Goal: Information Seeking & Learning: Check status

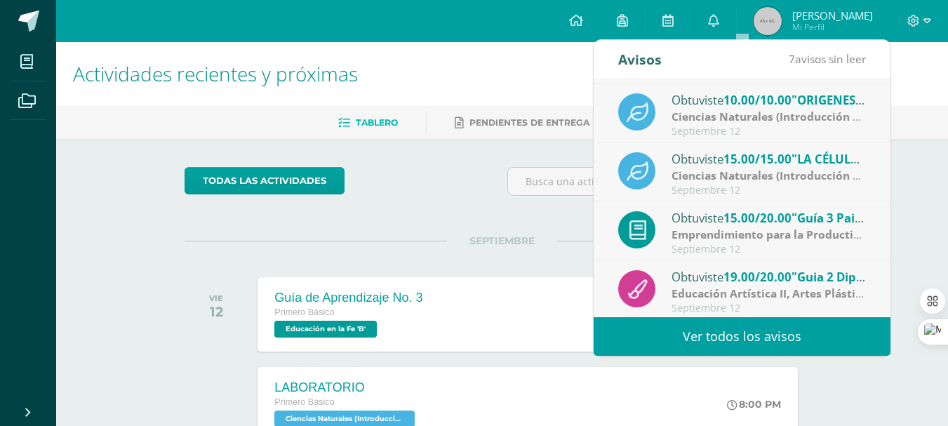
scroll to position [234, 0]
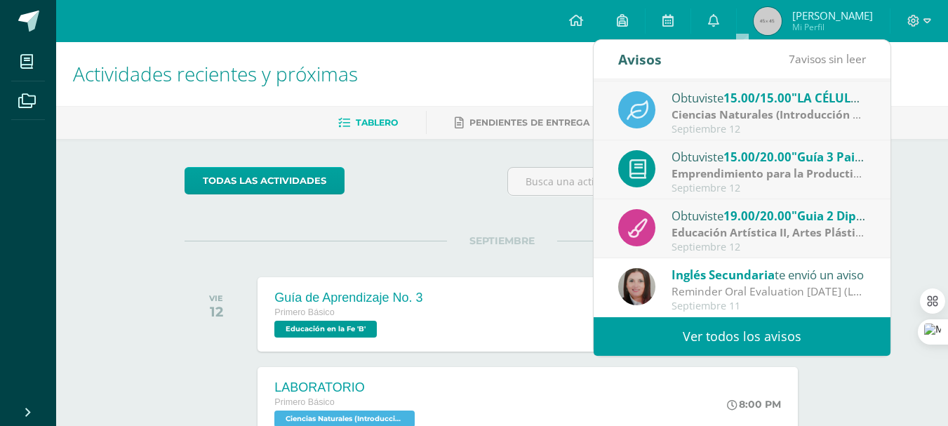
click at [928, 116] on ul "Tablero Pendientes de entrega Entregadas" at bounding box center [519, 122] width 892 height 23
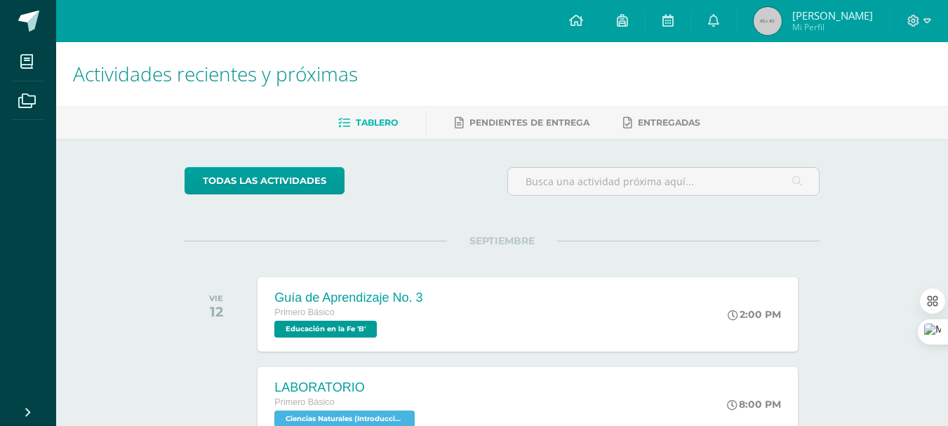
click at [822, 20] on span "[PERSON_NAME]" at bounding box center [832, 15] width 81 height 14
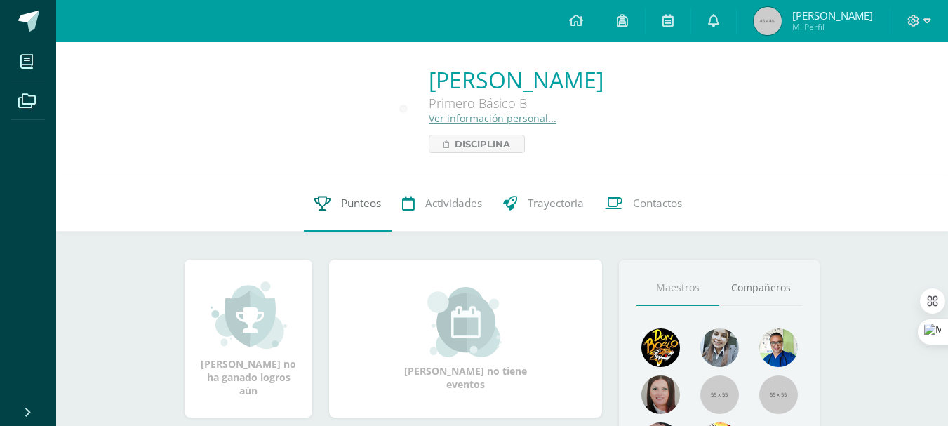
click at [332, 215] on link "Punteos" at bounding box center [348, 203] width 88 height 56
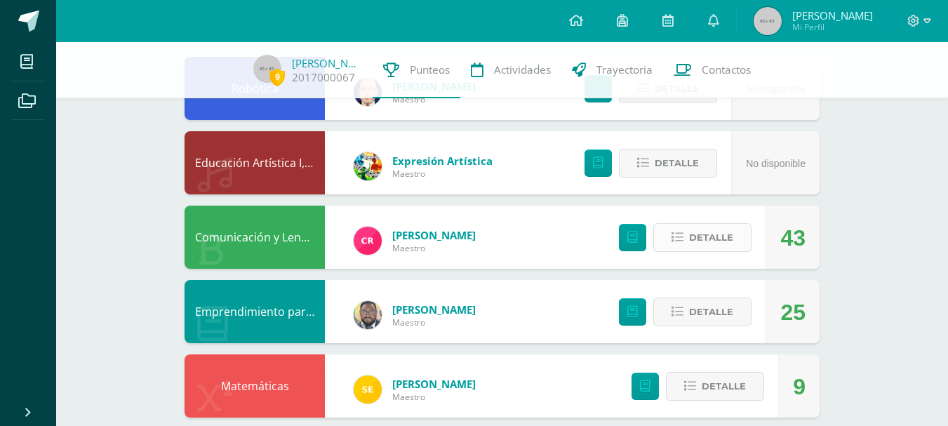
click at [707, 233] on span "Detalle" at bounding box center [711, 238] width 44 height 26
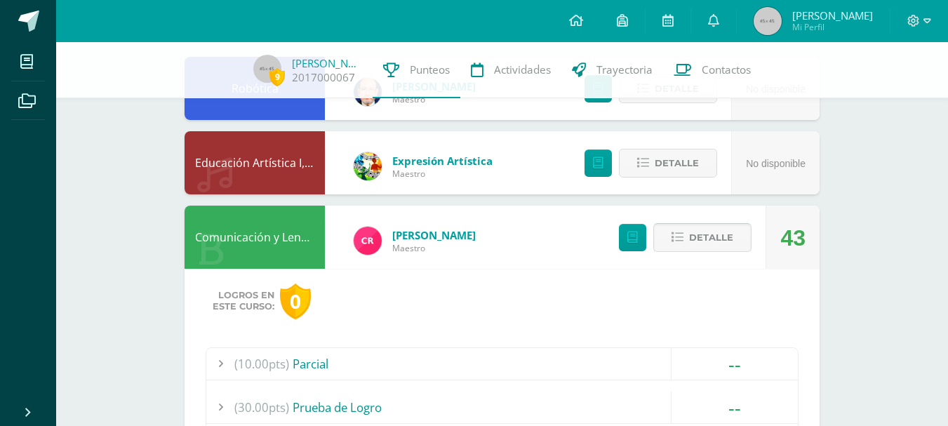
scroll to position [328, 0]
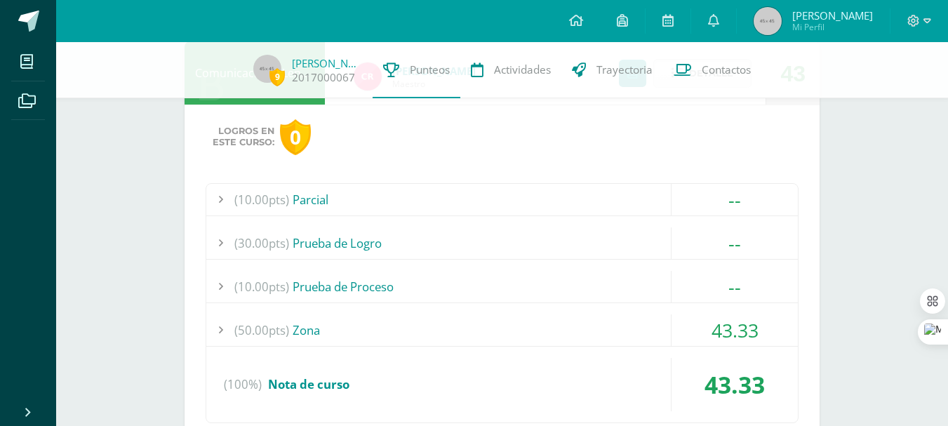
click at [534, 317] on div "(50.00pts) Zona" at bounding box center [502, 330] width 592 height 32
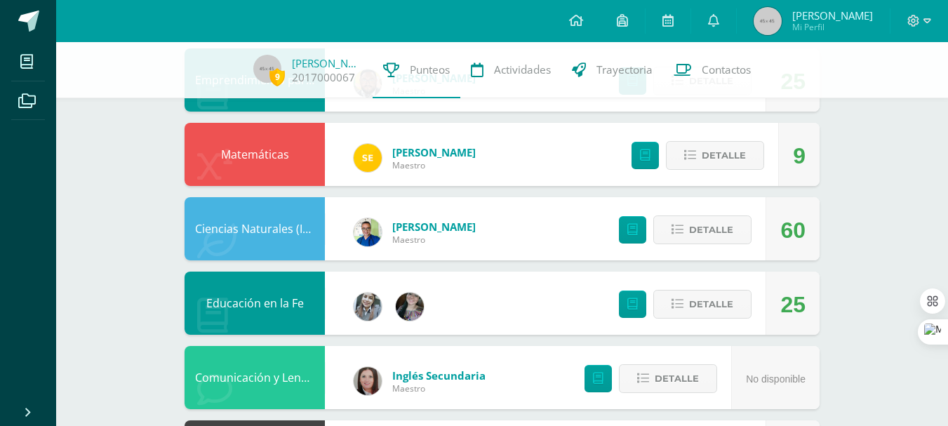
scroll to position [983, 0]
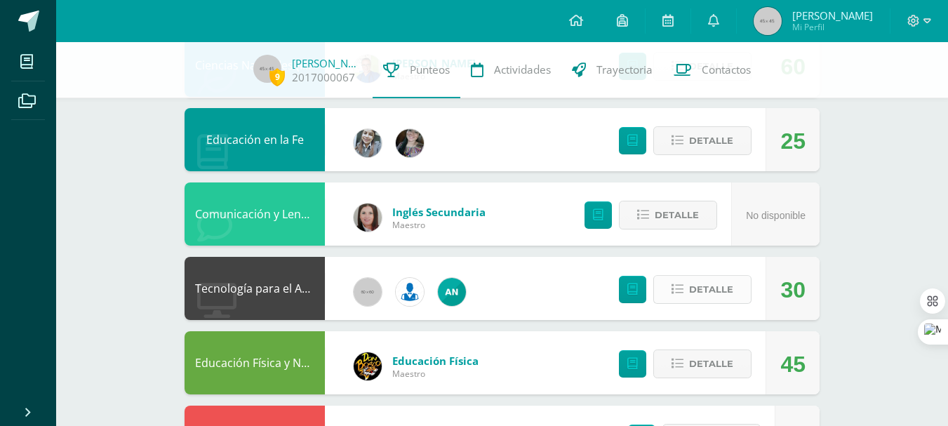
click at [727, 291] on span "Detalle" at bounding box center [711, 290] width 44 height 26
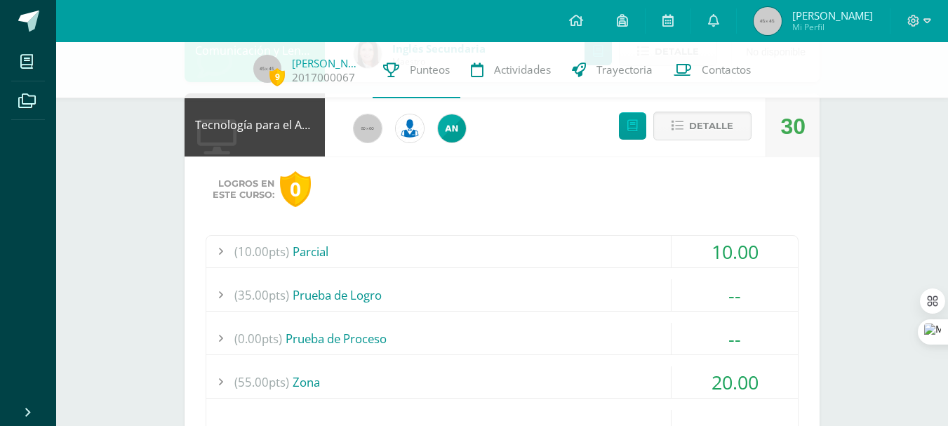
scroll to position [1311, 0]
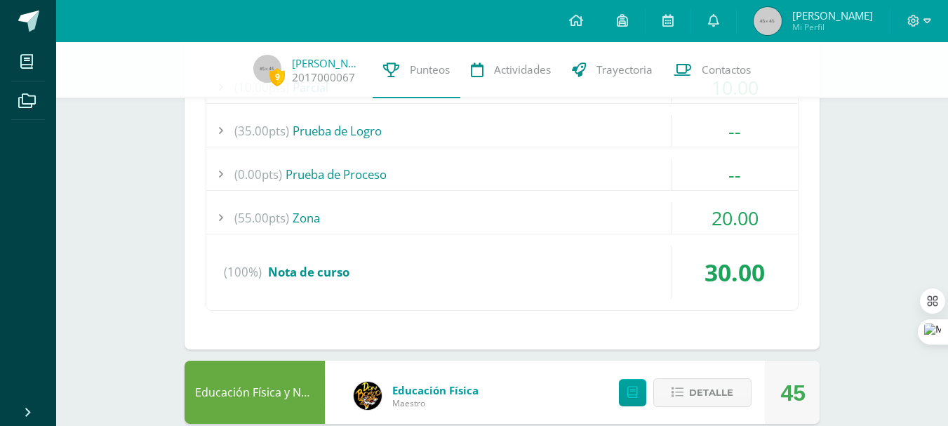
click at [595, 227] on div "(55.00pts) Zona" at bounding box center [502, 218] width 592 height 32
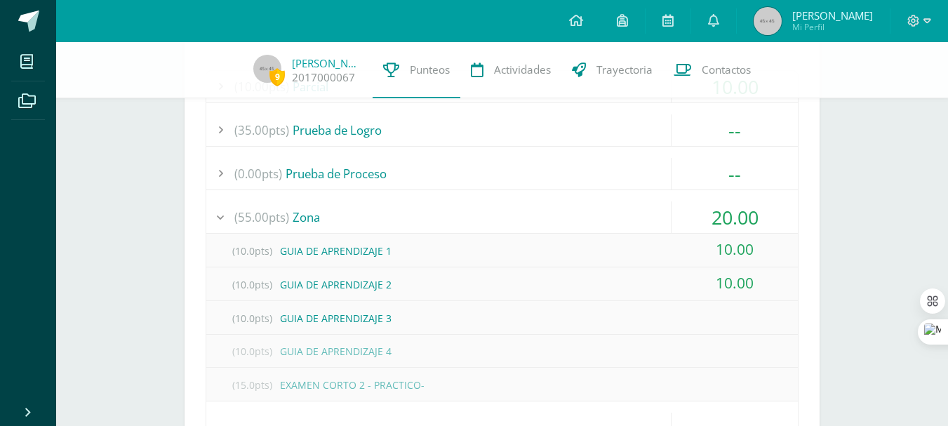
scroll to position [1407, 0]
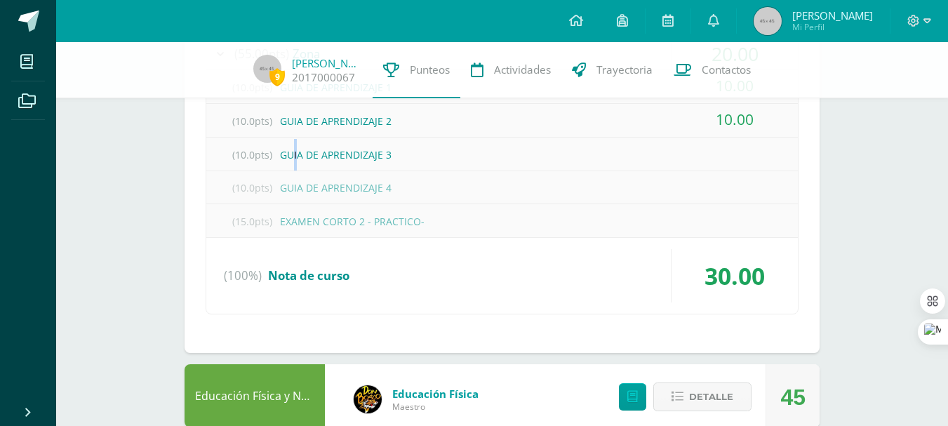
click at [296, 157] on div "(10.0pts) GUIA DE APRENDIZAJE 3" at bounding box center [502, 155] width 592 height 32
drag, startPoint x: 293, startPoint y: 158, endPoint x: 434, endPoint y: 137, distance: 142.0
click at [434, 138] on div "(10.0pts) GUIA DE APRENDIZAJE 3" at bounding box center [502, 155] width 592 height 34
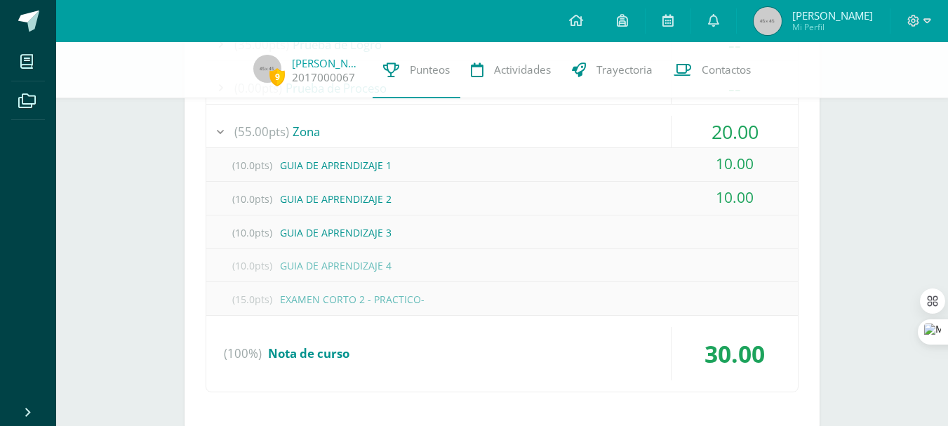
click at [447, 144] on div "(10.00pts) Parcial 10.00 (10.0pts) EXAMEN CORTO 1 - QUIZIZZ - 10.00 --" at bounding box center [502, 189] width 593 height 408
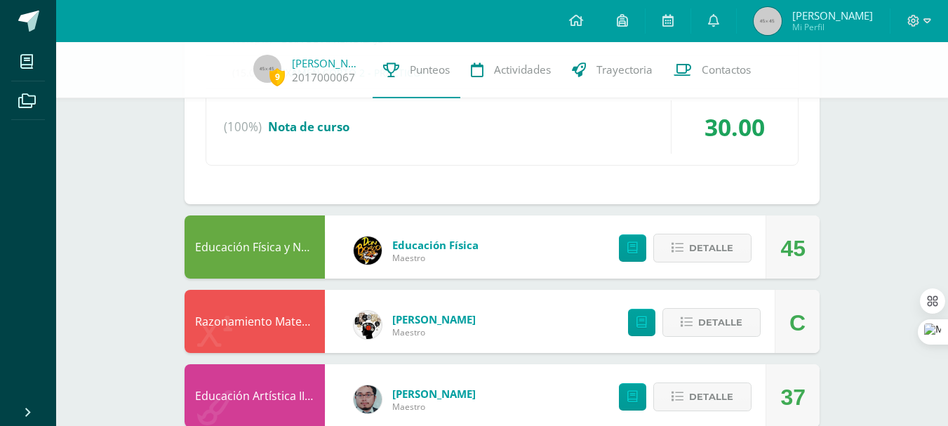
scroll to position [1571, 0]
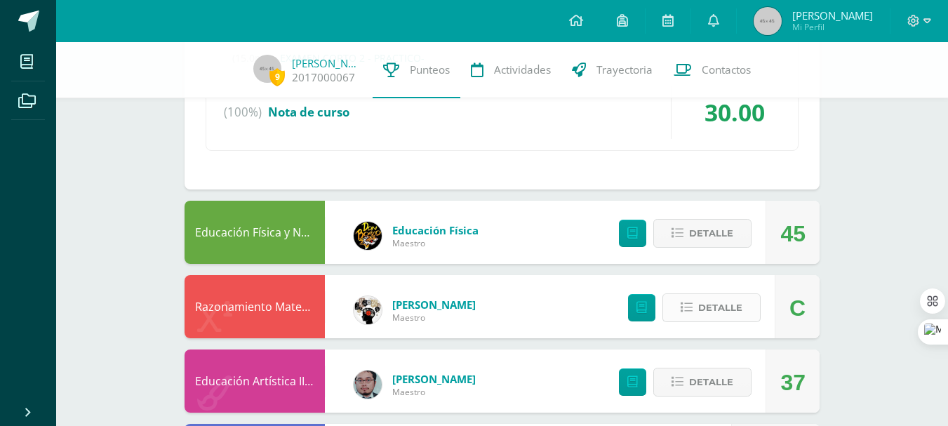
click at [729, 293] on button "Detalle" at bounding box center [712, 307] width 98 height 29
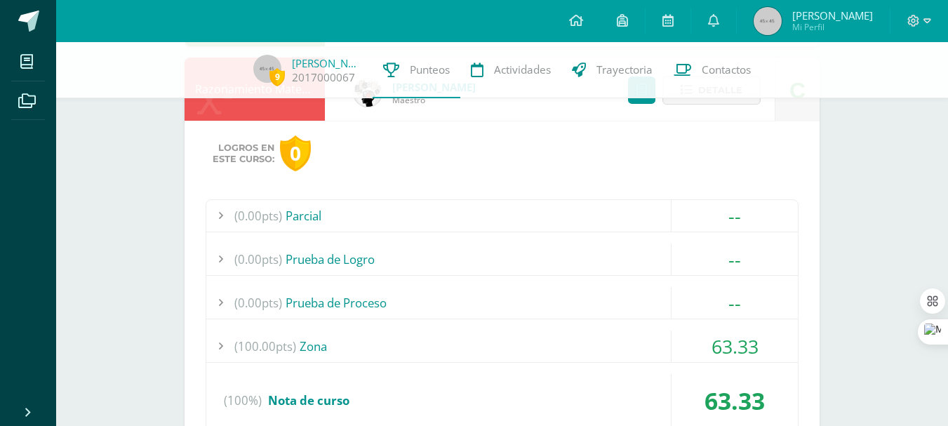
scroll to position [1899, 0]
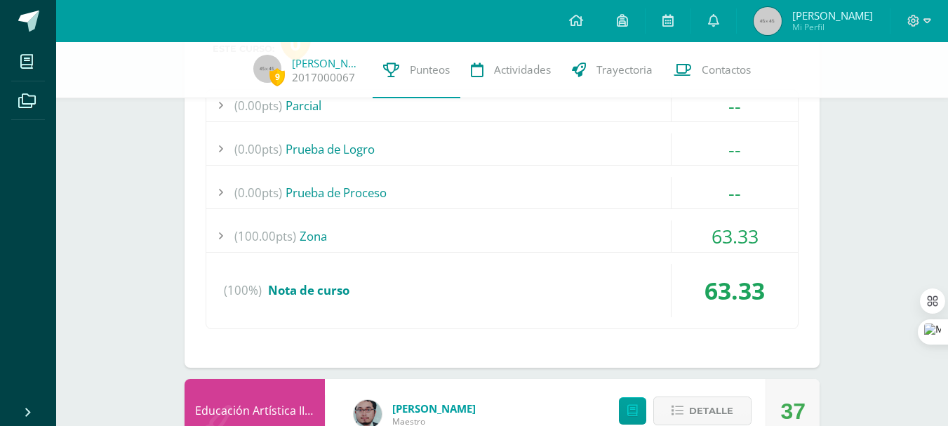
click at [452, 218] on div "(0.00pts) Parcial -- Sin actividades (0.00pts) Prueba de Logro -- Sin actividad…" at bounding box center [502, 209] width 593 height 240
click at [325, 237] on div "(100.00pts) Zona" at bounding box center [502, 236] width 592 height 32
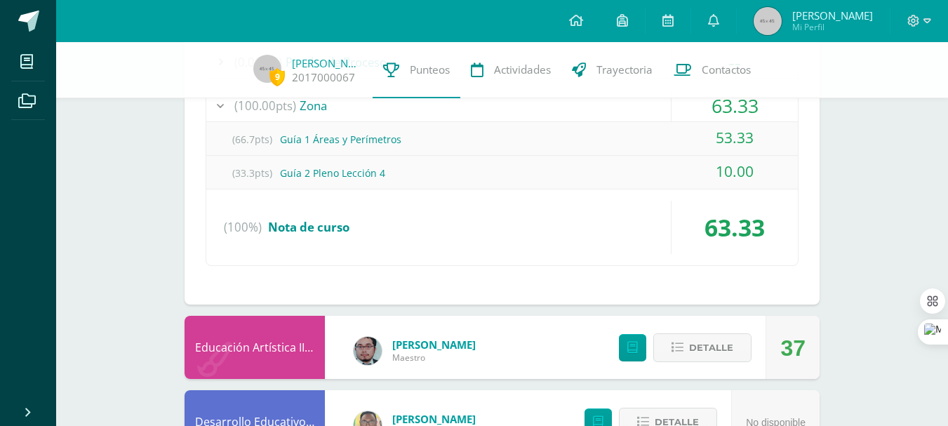
scroll to position [2215, 0]
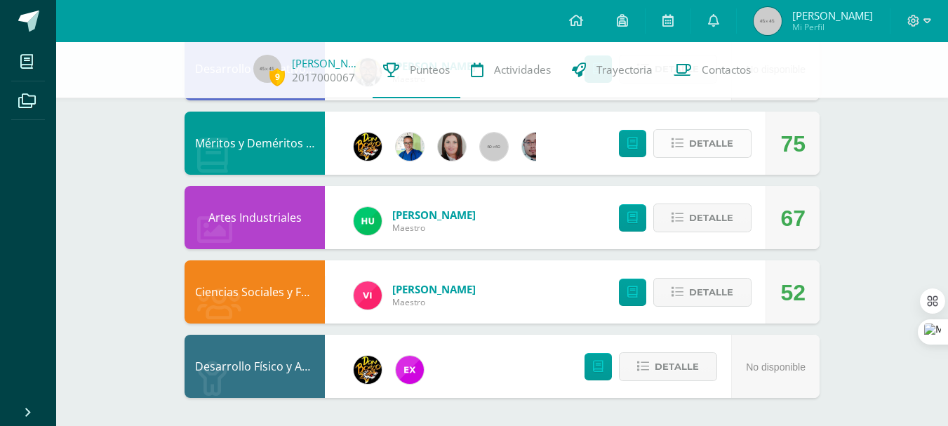
click at [727, 138] on span "Detalle" at bounding box center [711, 144] width 44 height 26
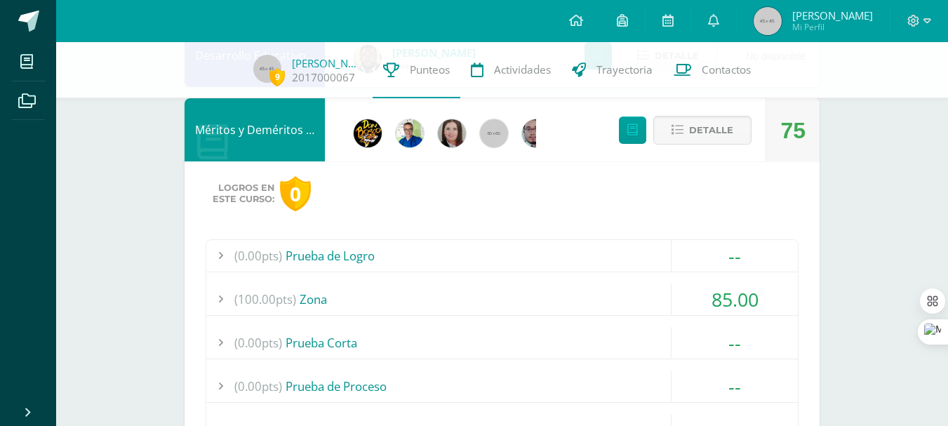
scroll to position [2378, 0]
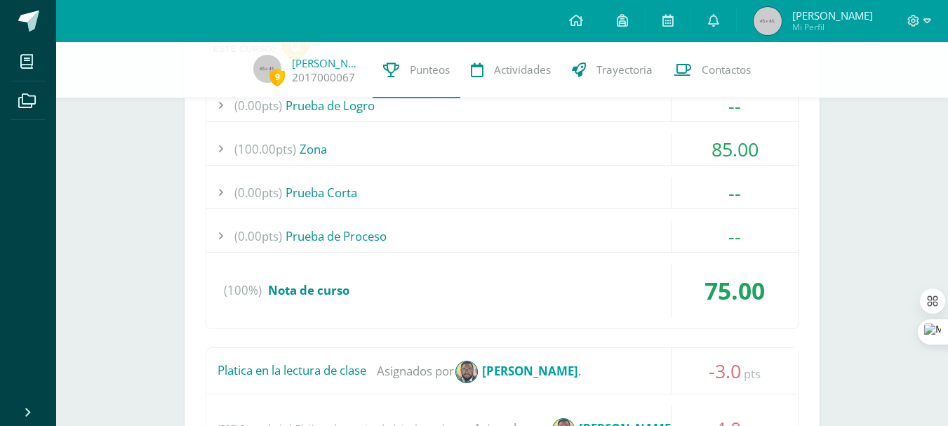
click at [534, 314] on div "(100%) Nota de curso" at bounding box center [502, 290] width 592 height 53
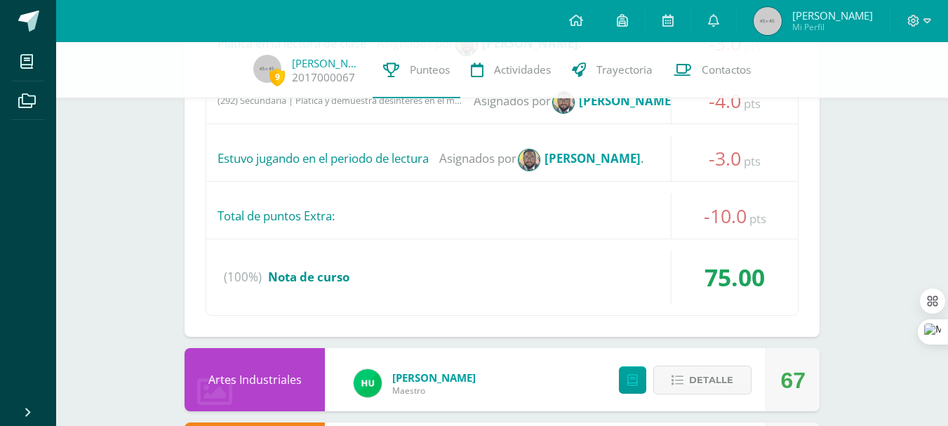
scroll to position [2801, 0]
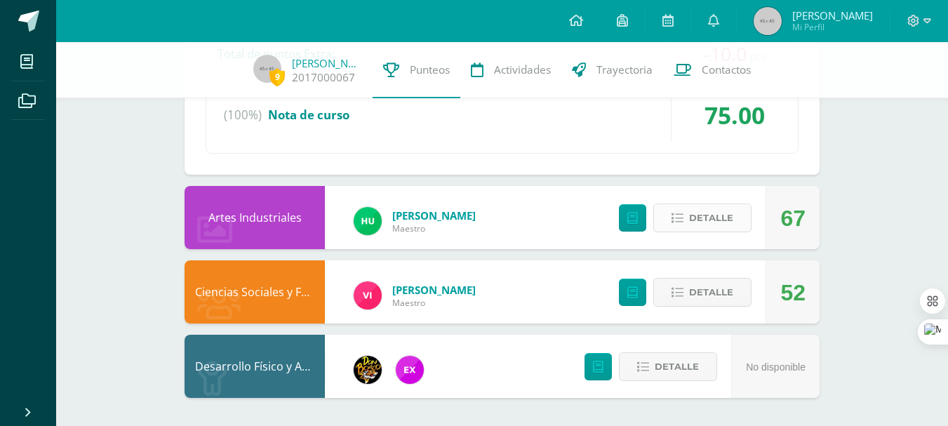
click at [720, 222] on span "Detalle" at bounding box center [711, 218] width 44 height 26
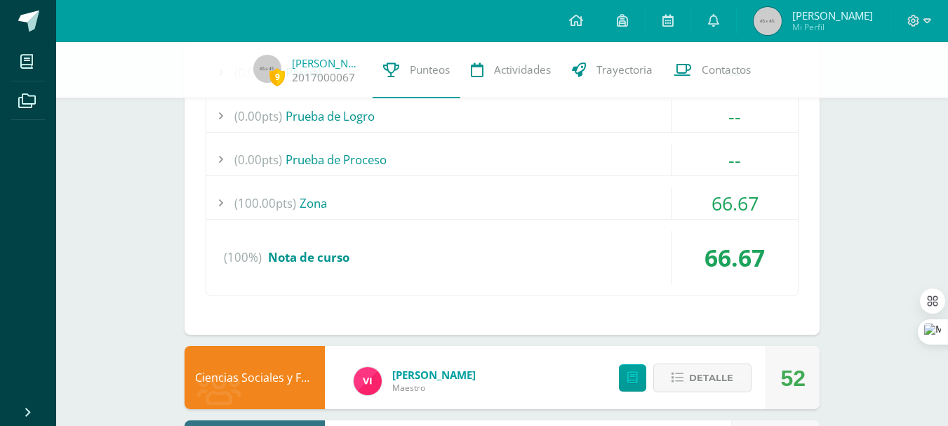
scroll to position [3129, 0]
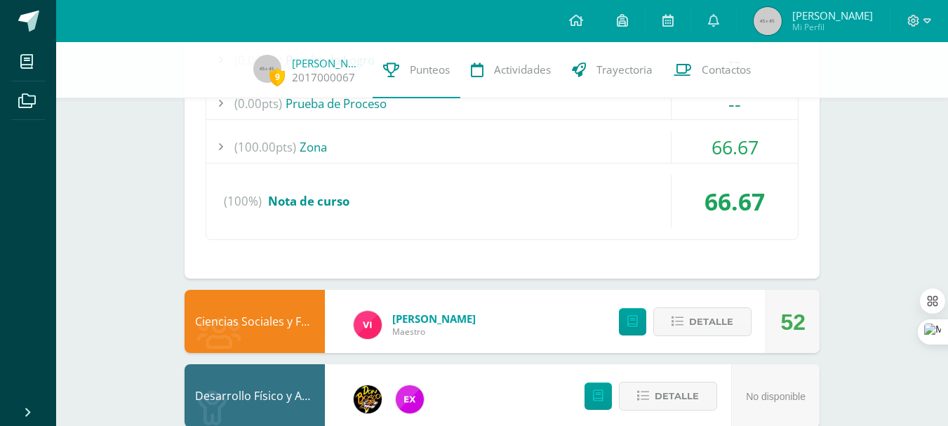
click at [394, 138] on div "(100.00pts) Zona" at bounding box center [502, 147] width 592 height 32
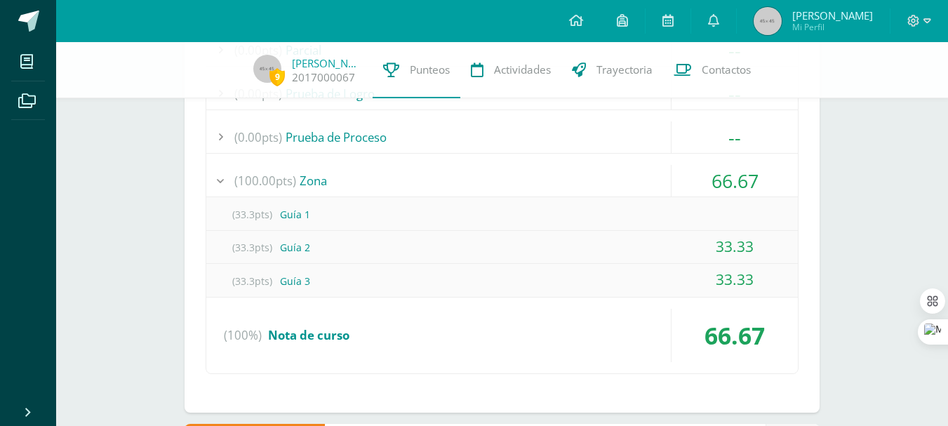
scroll to position [3258, 0]
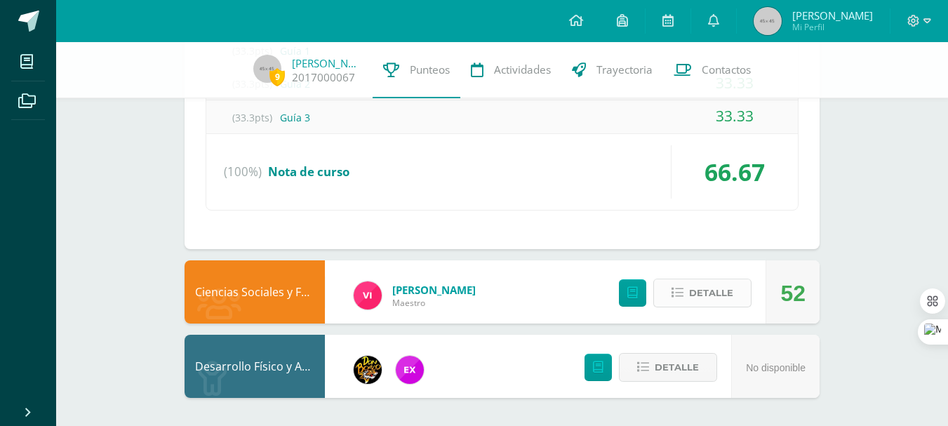
click at [690, 281] on span "Detalle" at bounding box center [711, 293] width 44 height 26
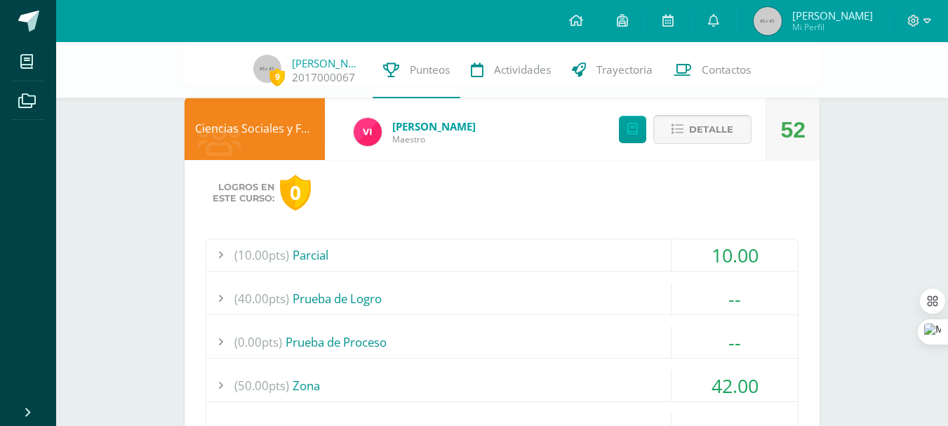
scroll to position [3586, 0]
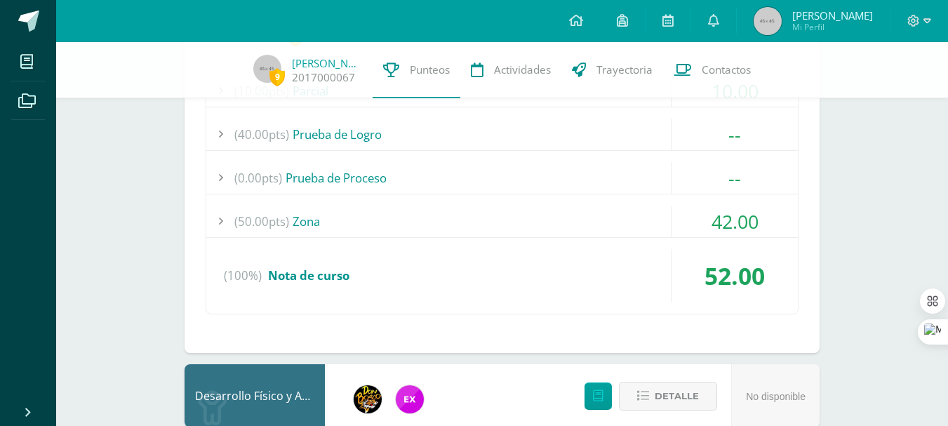
click at [510, 219] on div "(50.00pts) Zona" at bounding box center [502, 222] width 592 height 32
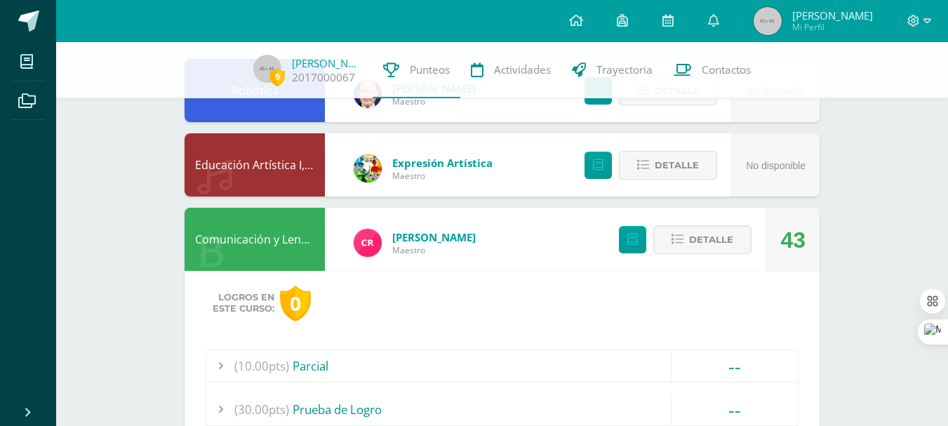
scroll to position [164, 0]
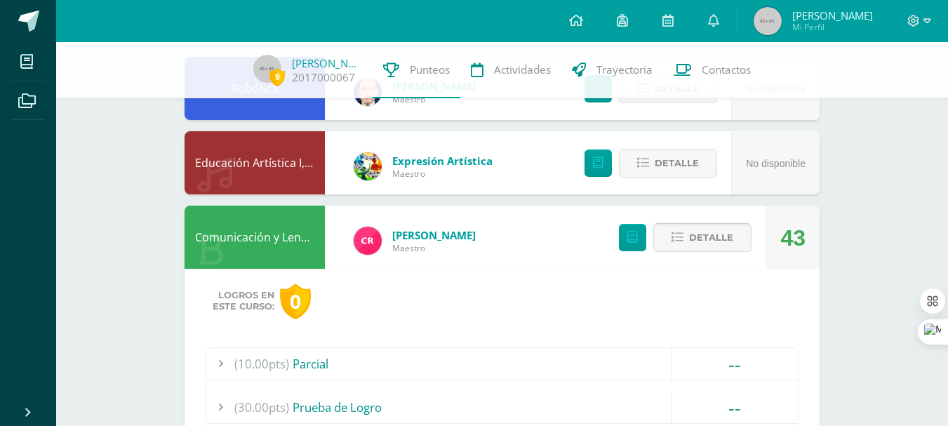
click at [734, 232] on button "Detalle" at bounding box center [703, 237] width 98 height 29
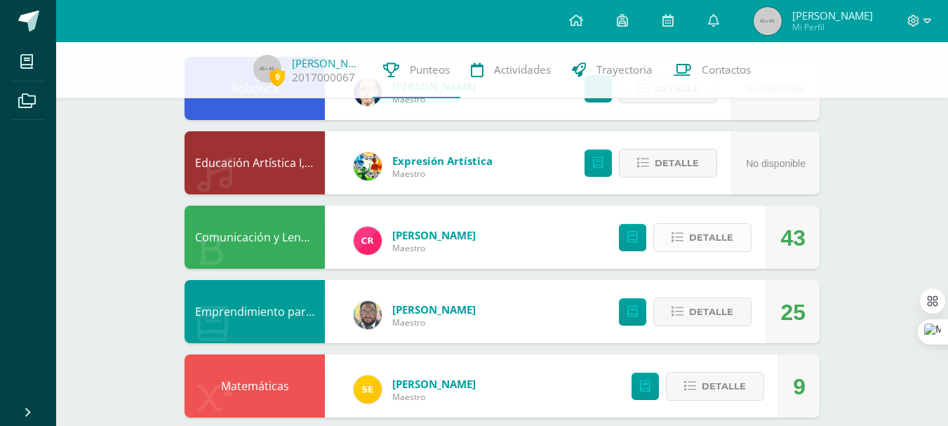
scroll to position [328, 0]
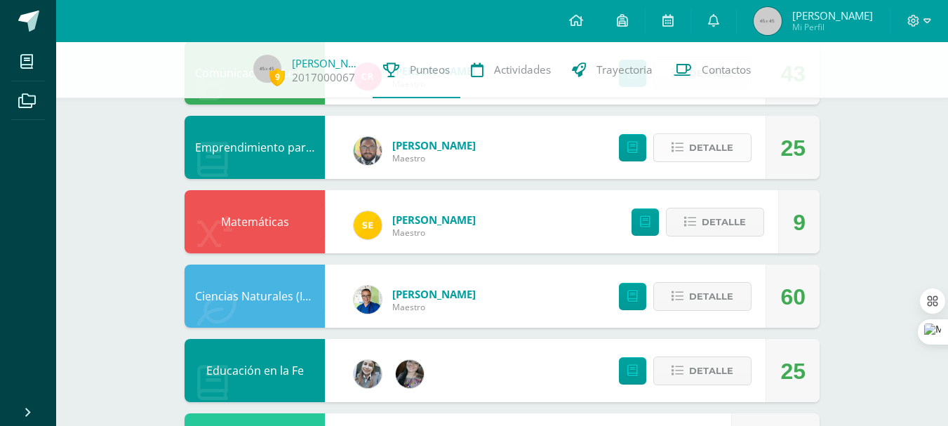
click at [716, 156] on span "Detalle" at bounding box center [711, 148] width 44 height 26
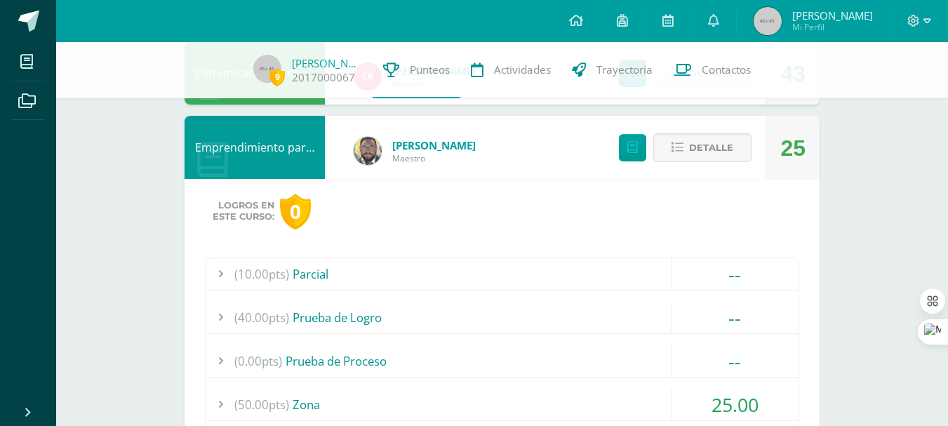
scroll to position [491, 0]
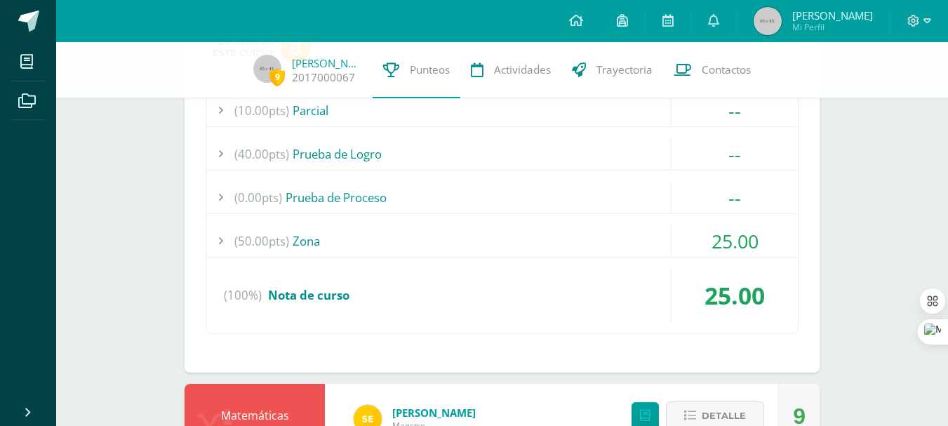
click at [630, 222] on div "(10.00pts) Parcial -- (10.0pts) Parcial (40.00pts) Prueba de Logro --" at bounding box center [502, 214] width 593 height 240
click at [562, 248] on div "(50.00pts) Zona" at bounding box center [502, 241] width 592 height 32
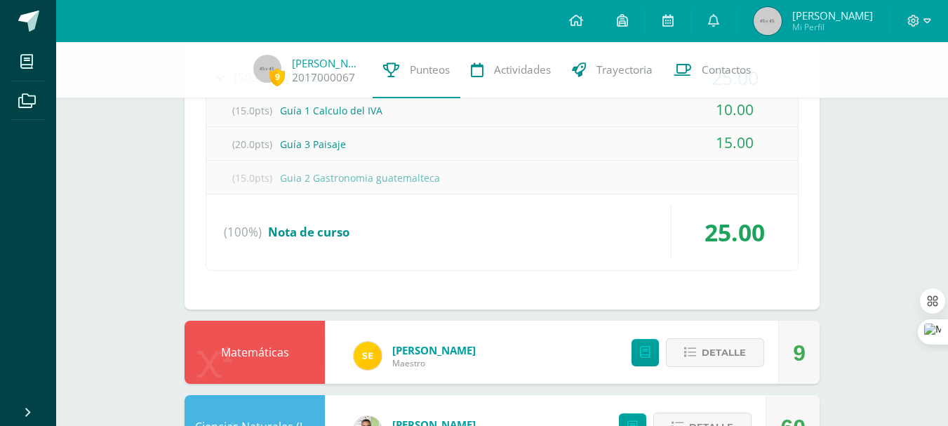
scroll to position [819, 0]
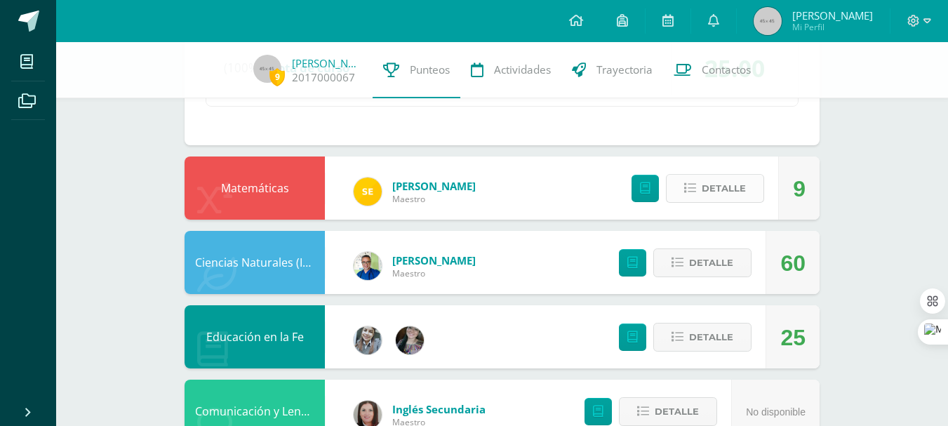
click at [719, 191] on span "Detalle" at bounding box center [724, 188] width 44 height 26
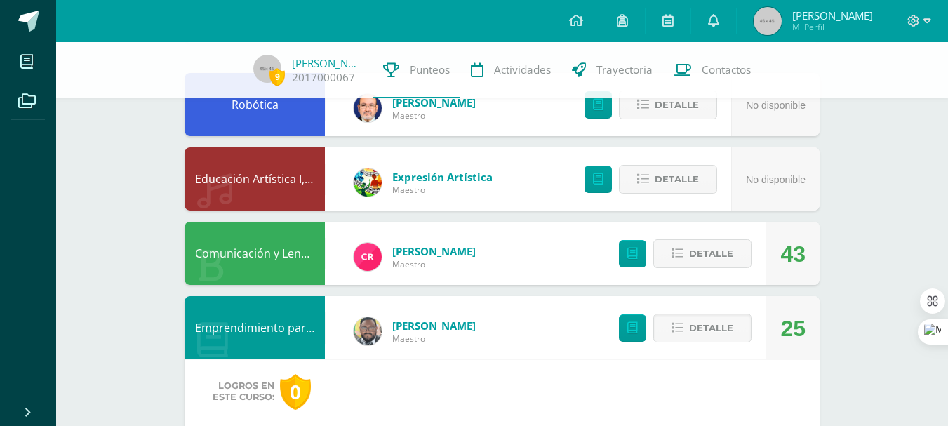
scroll to position [0, 0]
